Goal: Check status

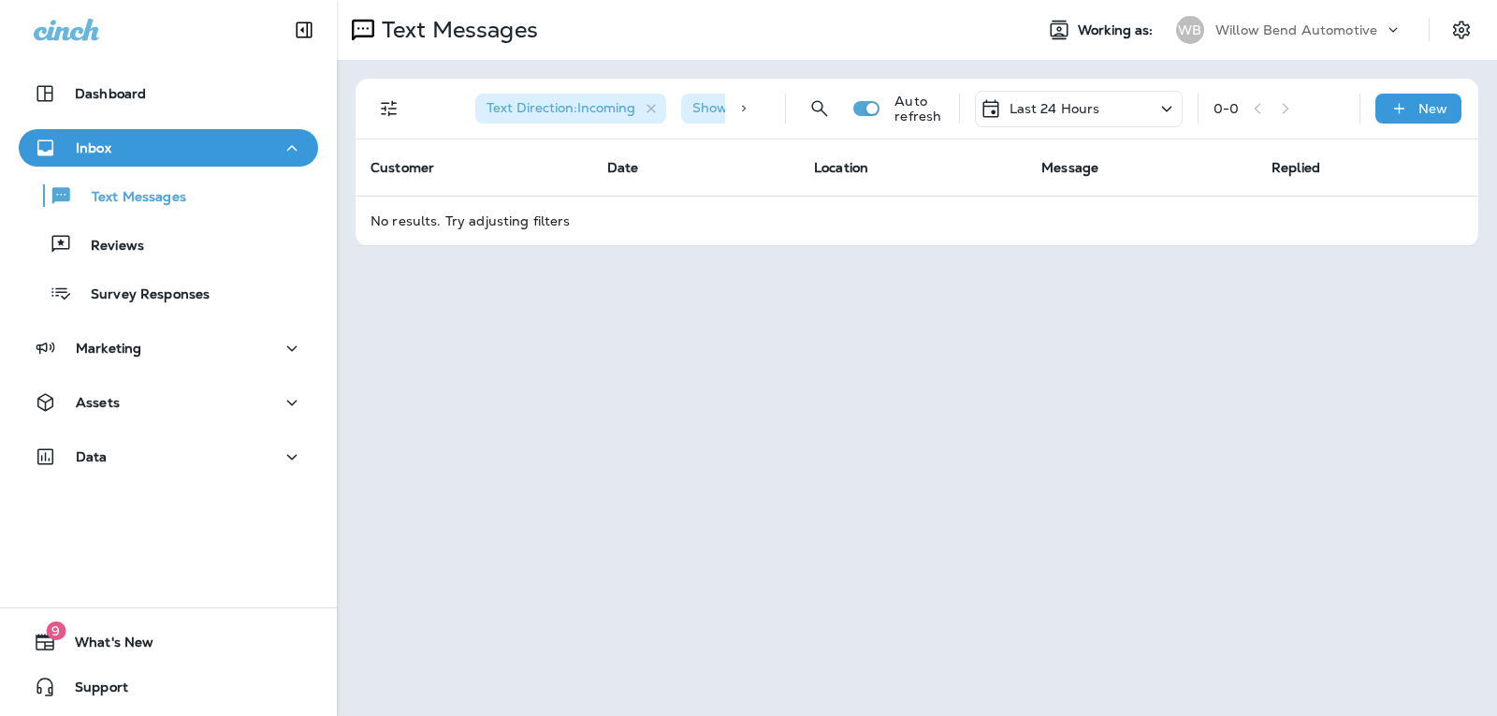
click at [1095, 102] on p "Last 24 Hours" at bounding box center [1055, 108] width 91 height 15
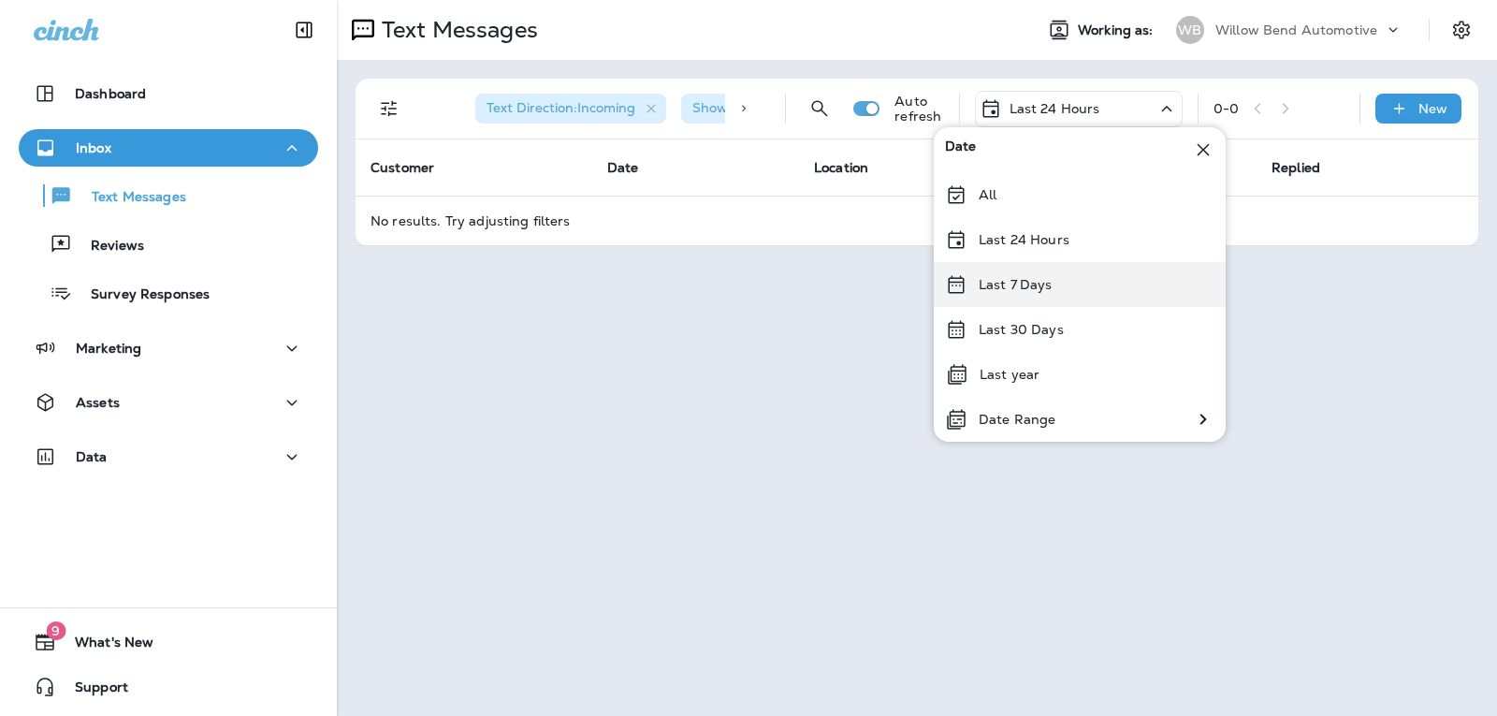
click at [1041, 285] on p "Last 7 Days" at bounding box center [1016, 284] width 74 height 15
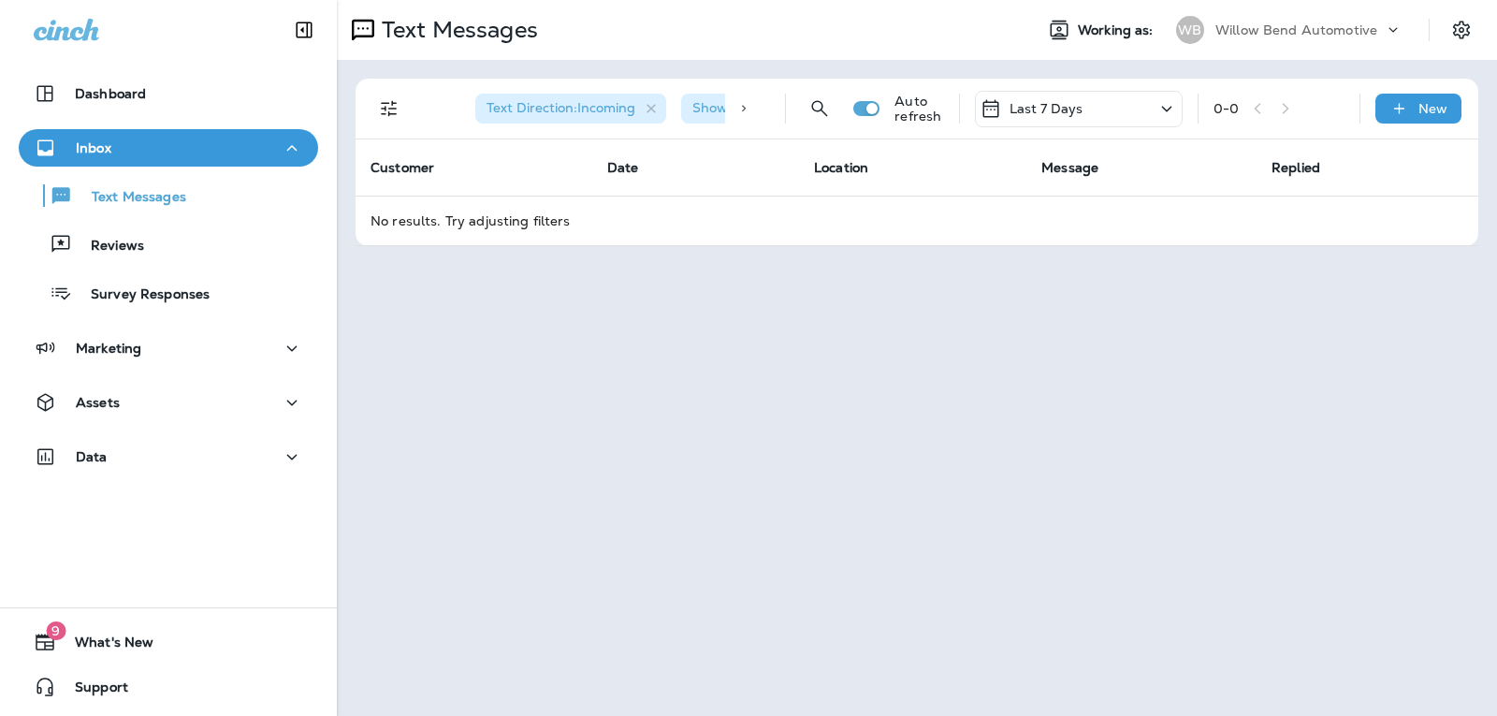
click at [1055, 91] on div "Last 7 Days" at bounding box center [1079, 109] width 208 height 36
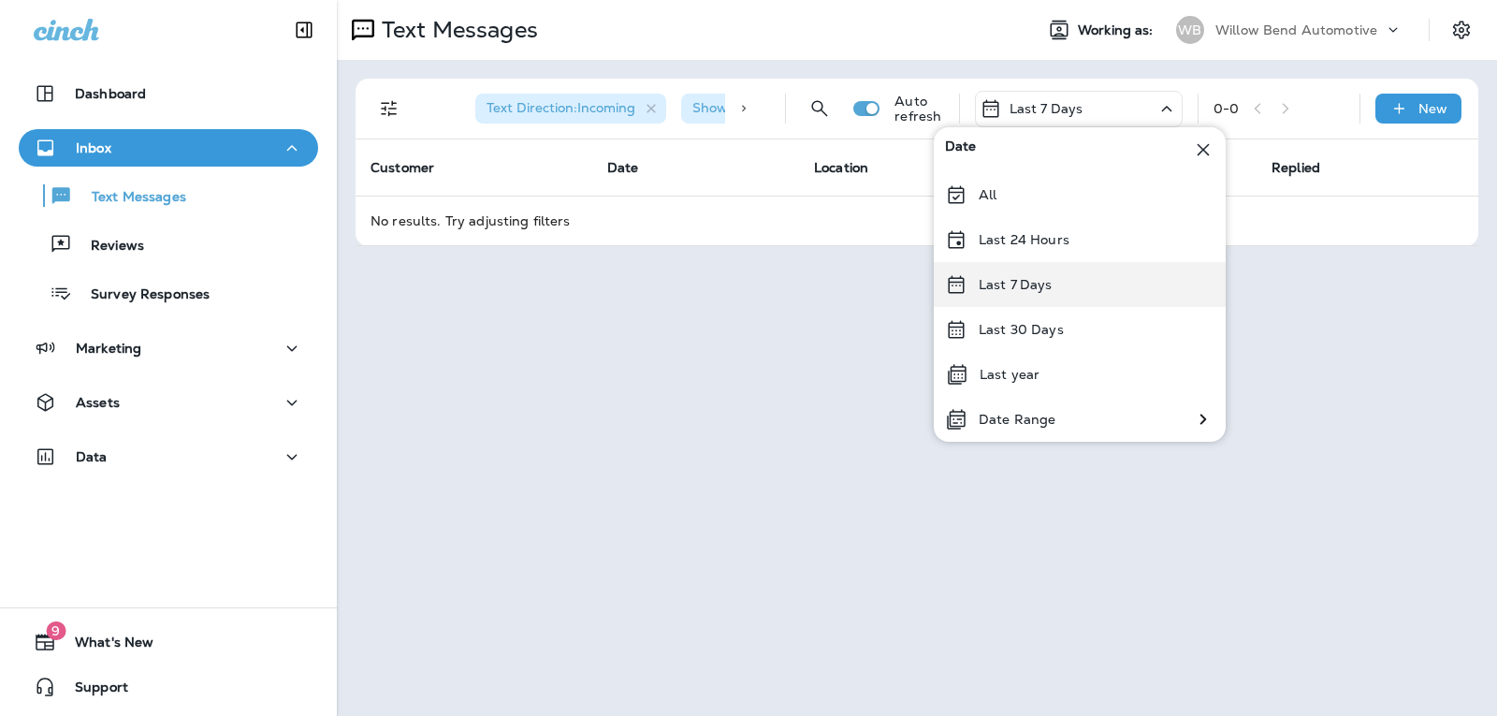
click at [1024, 287] on p "Last 7 Days" at bounding box center [1016, 284] width 74 height 15
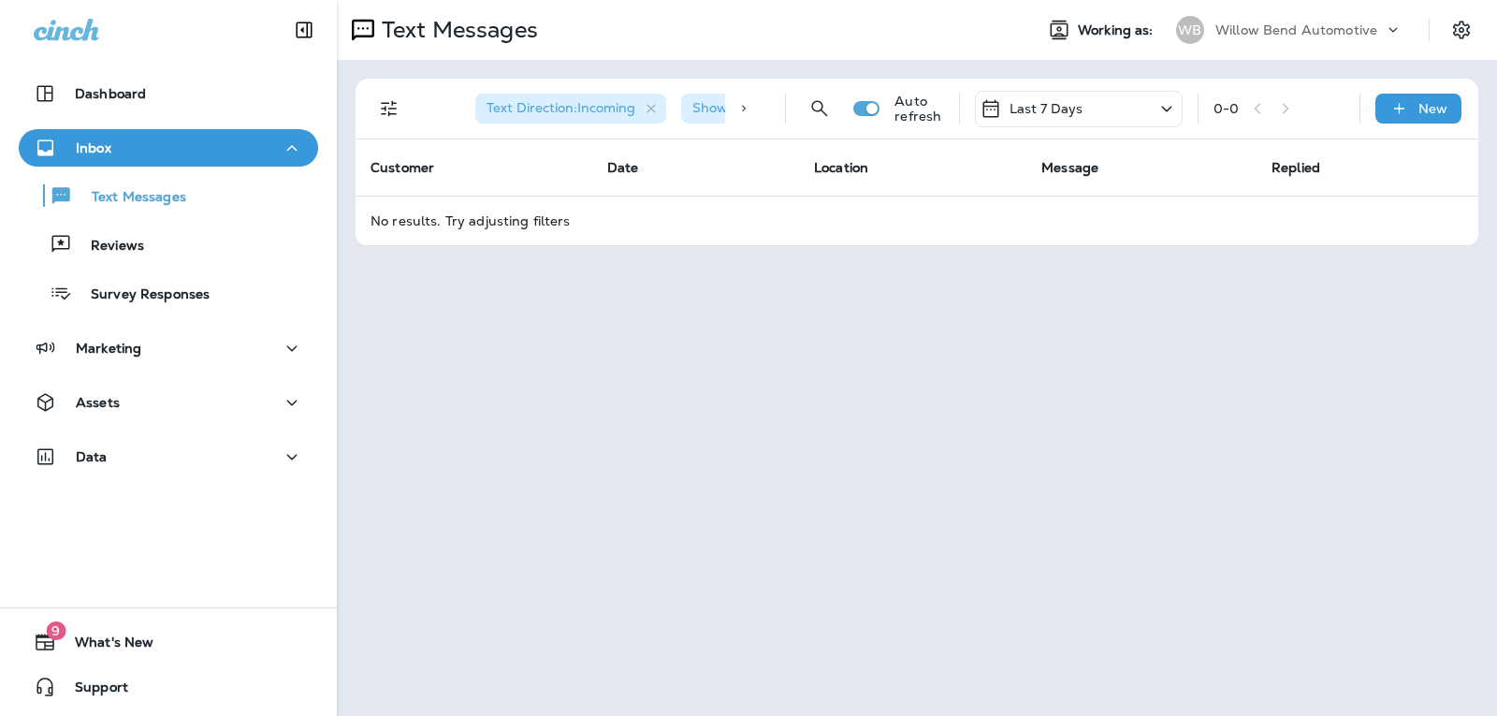
click at [1085, 113] on div "Last 7 Days" at bounding box center [1079, 109] width 208 height 36
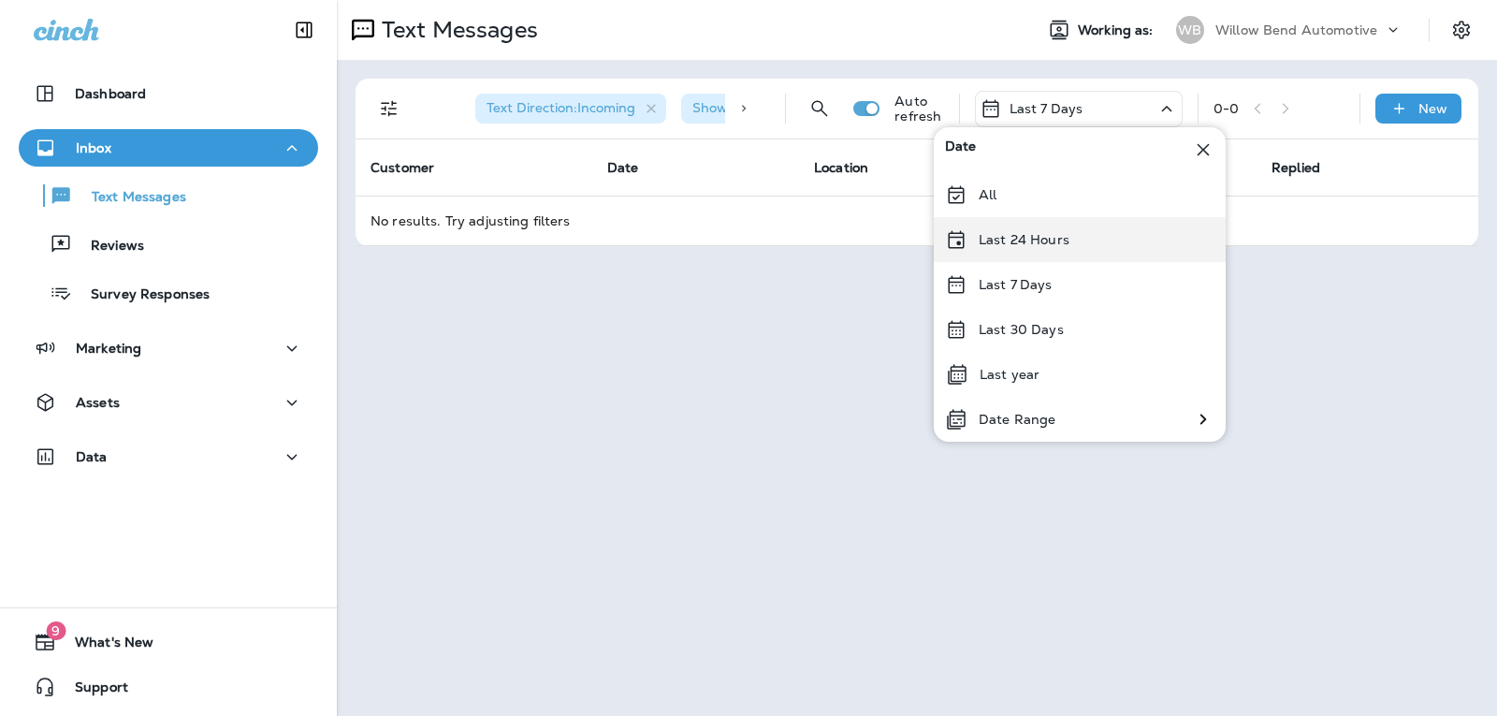
click at [1032, 243] on p "Last 24 Hours" at bounding box center [1024, 239] width 91 height 15
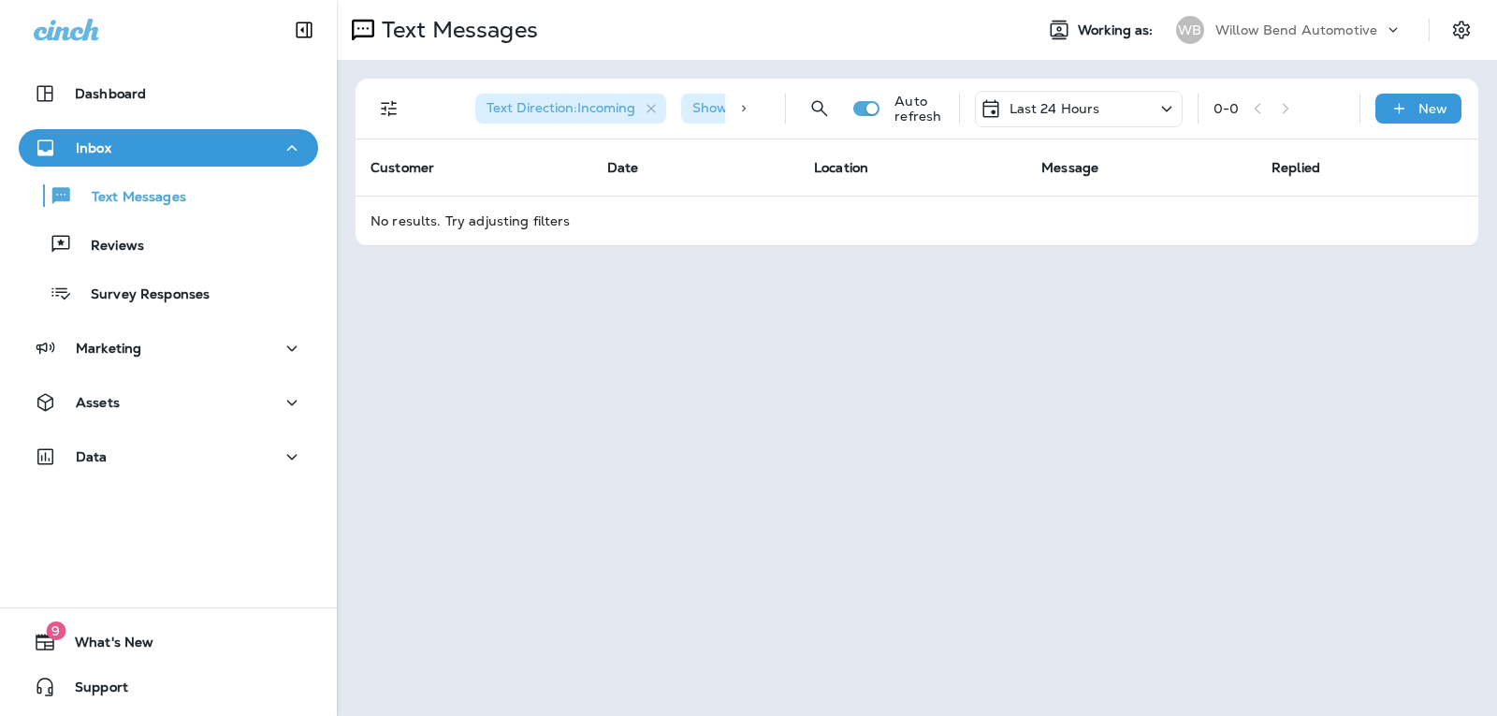
click at [1120, 111] on div "Last 24 Hours" at bounding box center [1079, 109] width 208 height 36
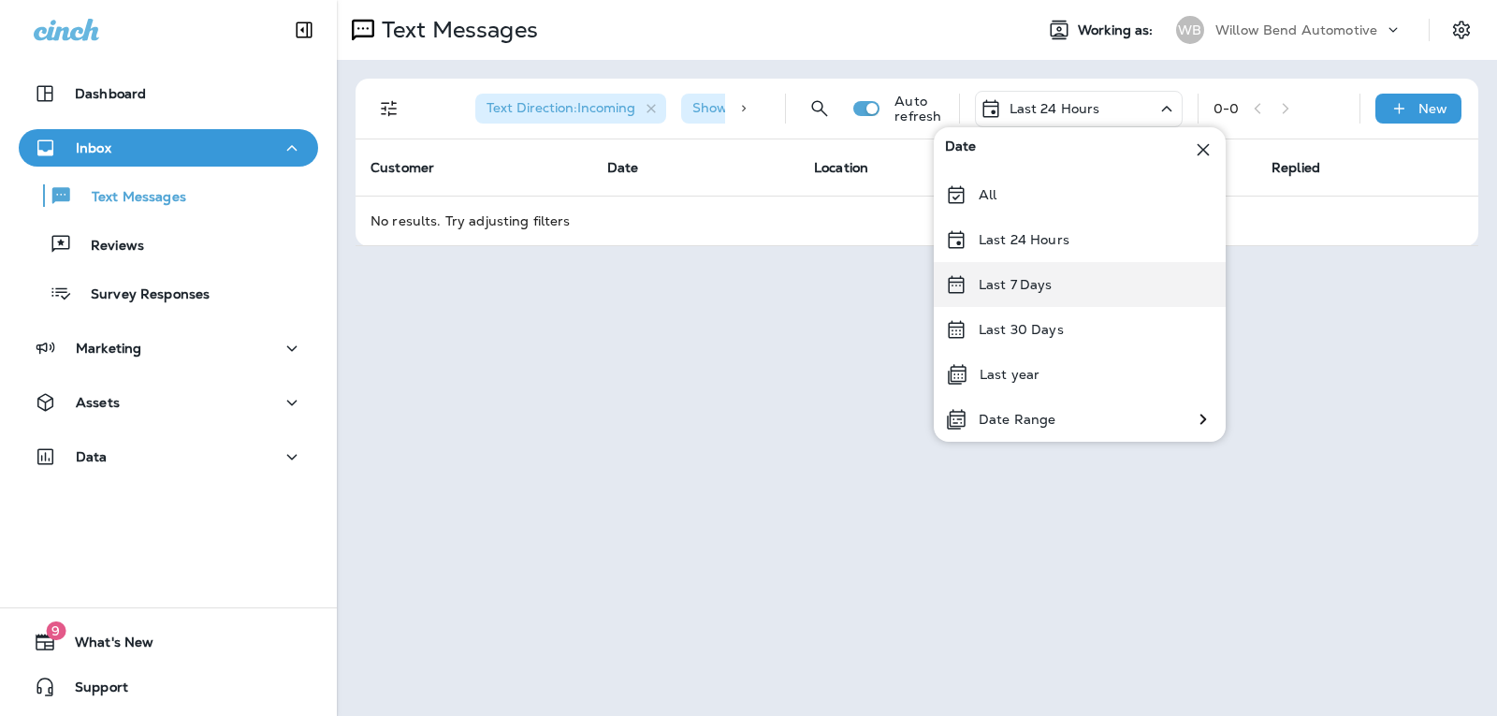
click at [1065, 279] on div "Last 7 Days" at bounding box center [1080, 284] width 292 height 45
